Goal: Entertainment & Leisure: Consume media (video, audio)

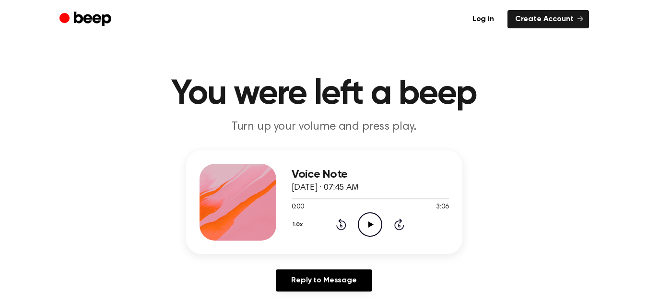
click at [371, 226] on icon "Play Audio" at bounding box center [370, 224] width 24 height 24
click at [373, 237] on div "Voice Note August 26, 2025 · 08:08 AM 0:00 0:08 Your browser does not support t…" at bounding box center [370, 202] width 157 height 77
click at [368, 221] on icon "Play Audio" at bounding box center [370, 224] width 24 height 24
click at [367, 223] on icon "Play Audio" at bounding box center [370, 224] width 24 height 24
click at [373, 216] on icon "Play Audio" at bounding box center [370, 224] width 24 height 24
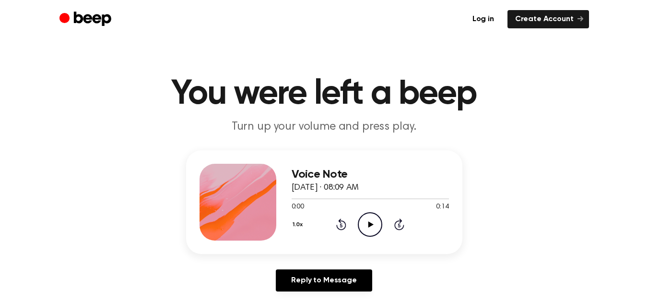
click at [365, 219] on icon "Play Audio" at bounding box center [370, 224] width 24 height 24
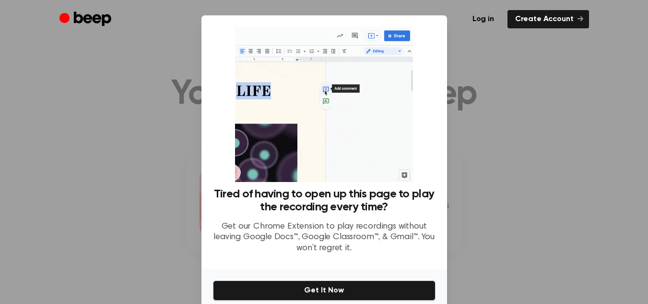
click at [473, 203] on div at bounding box center [324, 152] width 648 height 304
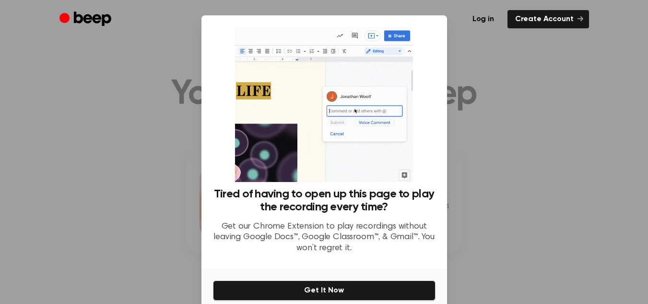
click at [639, 54] on div at bounding box center [324, 152] width 648 height 304
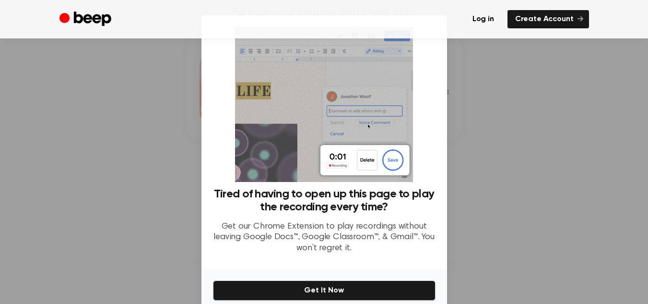
scroll to position [107, 0]
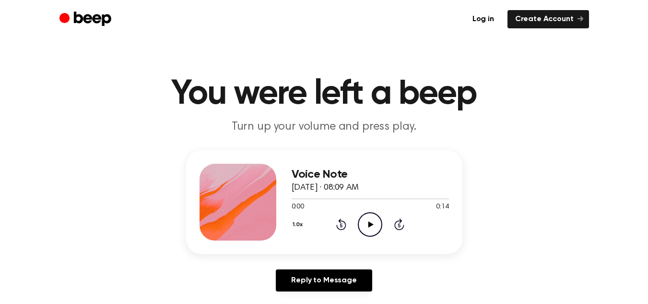
click at [365, 225] on icon "Play Audio" at bounding box center [370, 224] width 24 height 24
click at [363, 222] on icon "Play Audio" at bounding box center [370, 224] width 24 height 24
click at [369, 223] on icon at bounding box center [371, 224] width 5 height 6
click at [365, 225] on icon "Play Audio" at bounding box center [370, 224] width 24 height 24
click at [374, 216] on icon "Play Audio" at bounding box center [370, 224] width 24 height 24
